Goal: Task Accomplishment & Management: Manage account settings

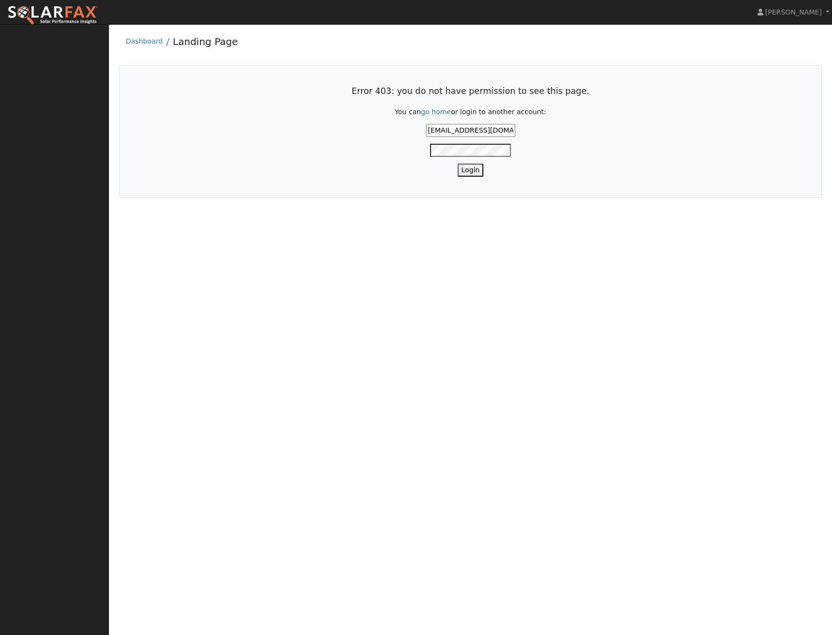
click at [477, 129] on input "benwollschlager@gmail.com" at bounding box center [470, 130] width 89 height 13
click at [477, 129] on input "[EMAIL_ADDRESS][DOMAIN_NAME]" at bounding box center [470, 130] width 89 height 13
click at [477, 129] on input "benwollschlager@gmail.com" at bounding box center [470, 130] width 89 height 13
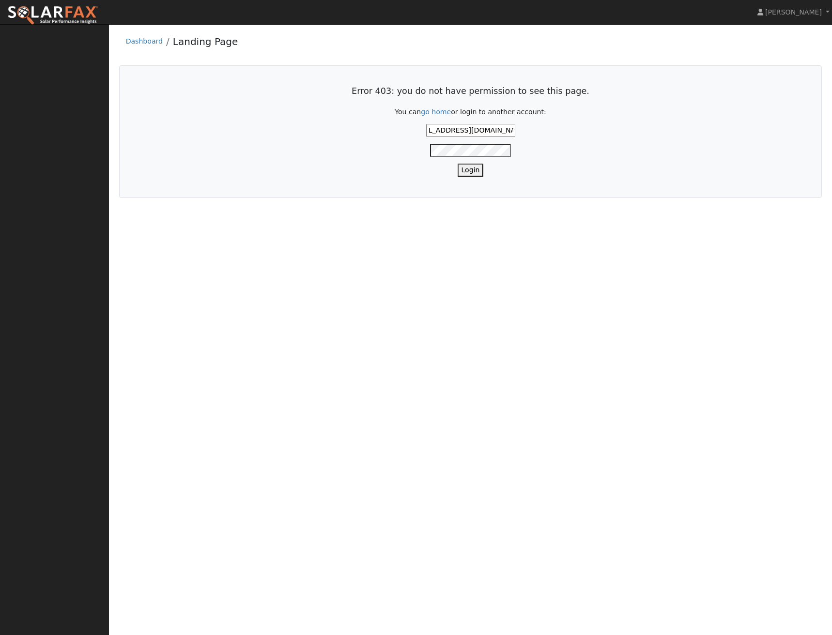
type input "[EMAIL_ADDRESS][DOMAIN_NAME]"
click at [587, 134] on div "[EMAIL_ADDRESS][DOMAIN_NAME]" at bounding box center [470, 130] width 671 height 13
click at [468, 170] on button "Login" at bounding box center [470, 170] width 26 height 13
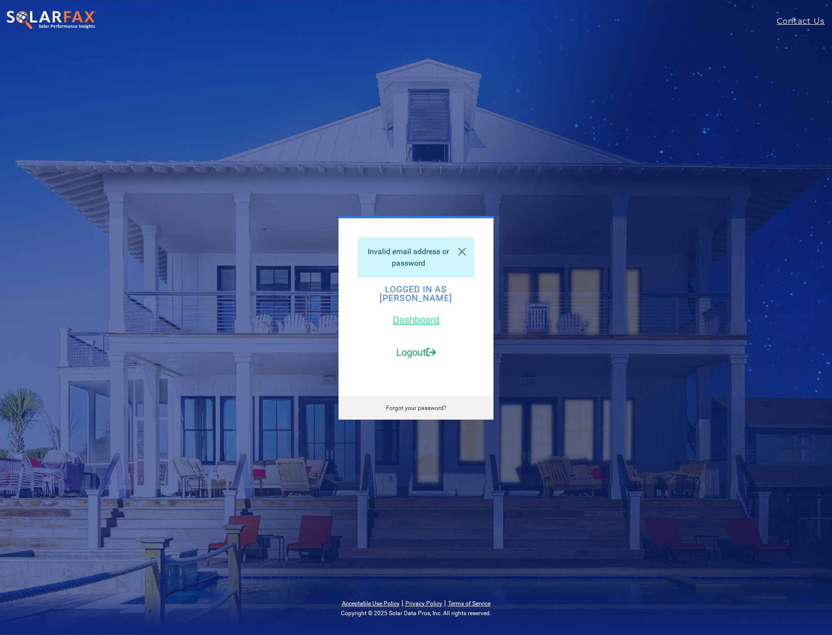
click at [408, 347] on link "Logout" at bounding box center [416, 353] width 40 height 12
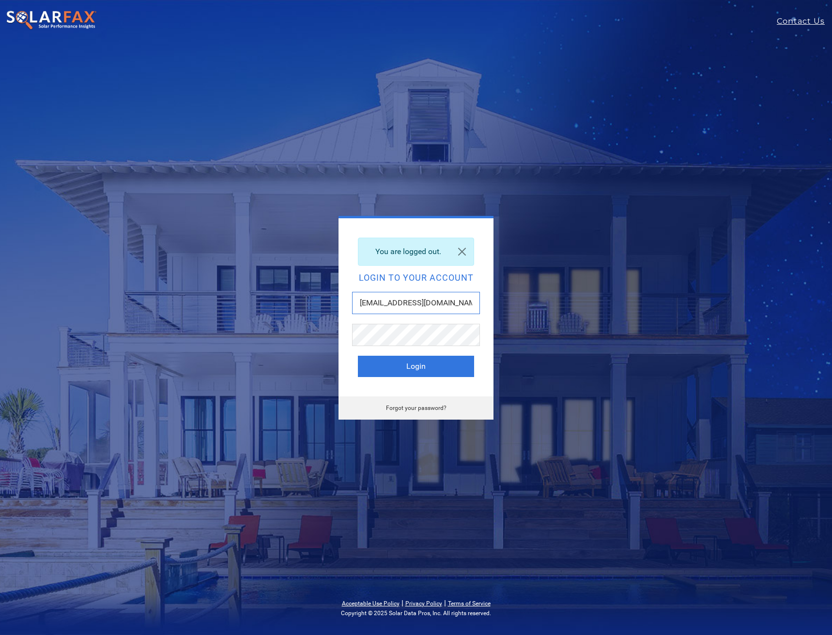
click at [445, 306] on input "[EMAIL_ADDRESS][DOMAIN_NAME]" at bounding box center [416, 303] width 128 height 22
type input "[EMAIL_ADDRESS][DOMAIN_NAME]"
click at [366, 367] on button "Login" at bounding box center [416, 366] width 116 height 21
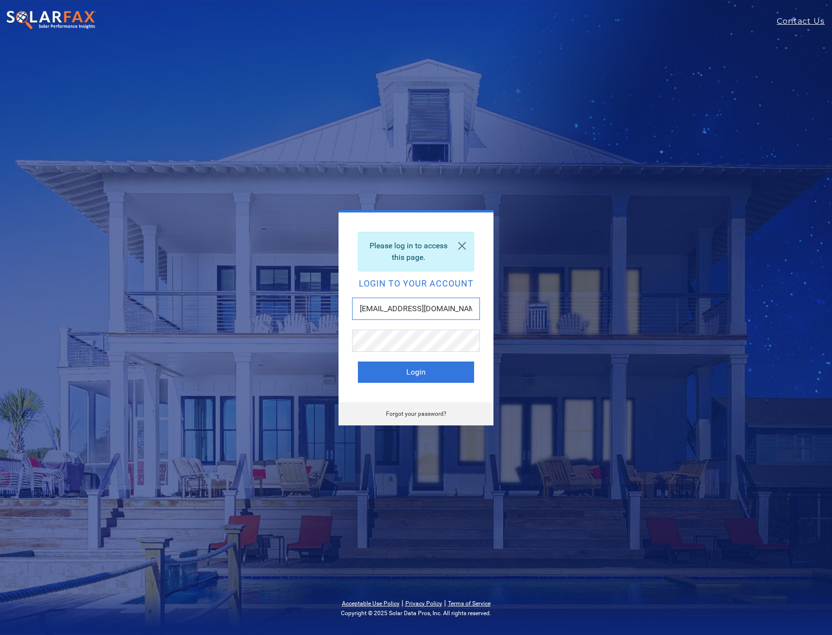
click at [428, 307] on input "benwollschlager@gmail.com" at bounding box center [416, 309] width 128 height 22
type input "[EMAIL_ADDRESS][DOMAIN_NAME]"
click at [388, 370] on button "Login" at bounding box center [416, 372] width 116 height 21
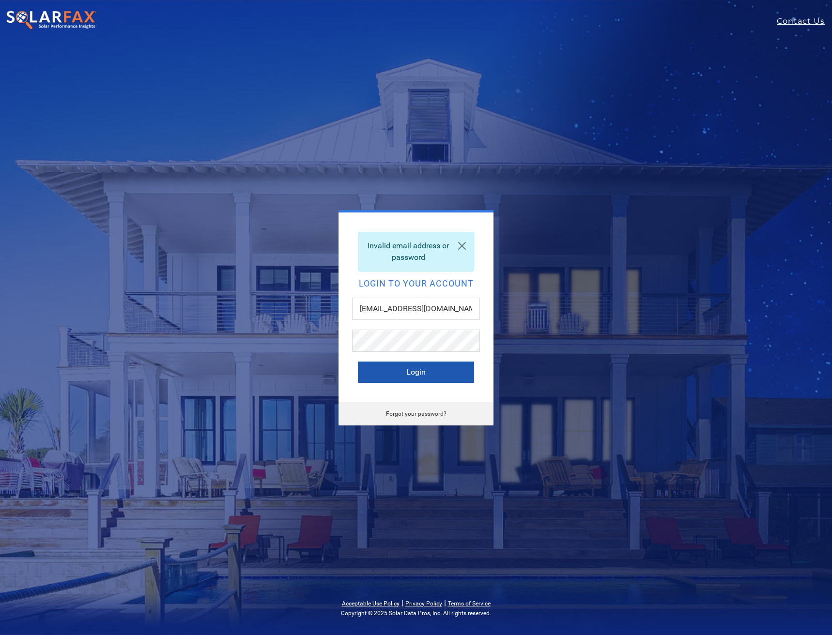
click at [375, 369] on button "Login" at bounding box center [416, 372] width 116 height 21
click at [383, 374] on button "Login" at bounding box center [416, 372] width 116 height 21
click at [388, 313] on input "[EMAIL_ADDRESS][DOMAIN_NAME]" at bounding box center [416, 309] width 128 height 22
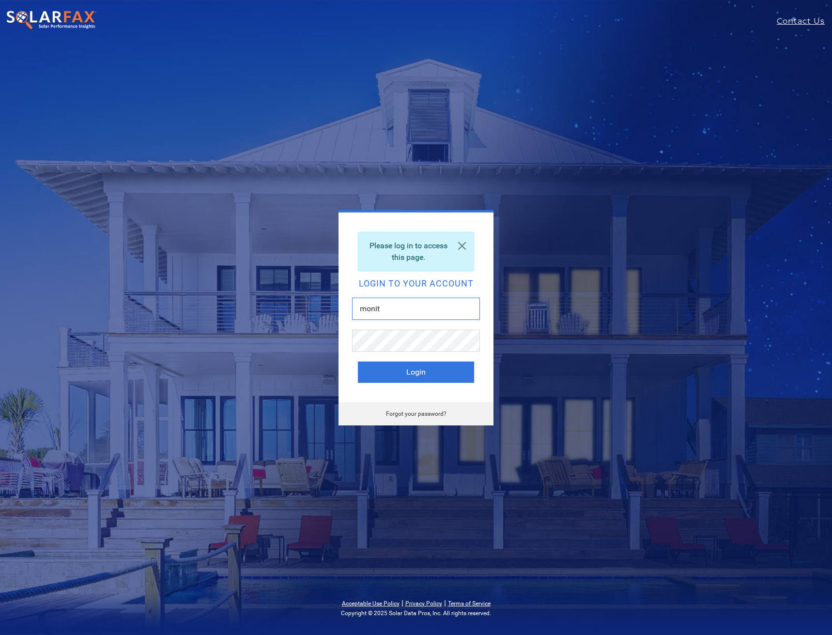
type input "[EMAIL_ADDRESS][DOMAIN_NAME]"
click at [369, 367] on button "Login" at bounding box center [416, 372] width 116 height 21
click at [375, 364] on button "Login" at bounding box center [416, 372] width 116 height 21
